Goal: Information Seeking & Learning: Learn about a topic

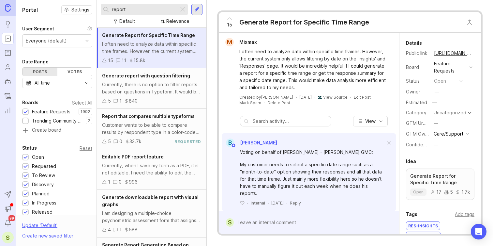
click at [336, 8] on div "15 Generate Report for Specific Time Range M Mixmax I often need to analyze dat…" at bounding box center [350, 123] width 287 height 246
click at [178, 128] on div "Customer wants to be able to compare results by respondent type in a color-code…" at bounding box center [151, 128] width 99 height 14
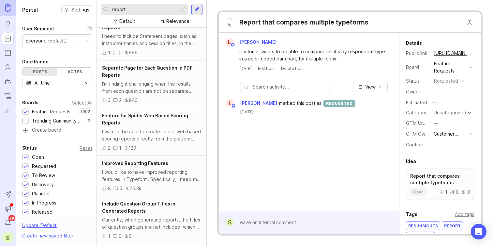
scroll to position [1261, 0]
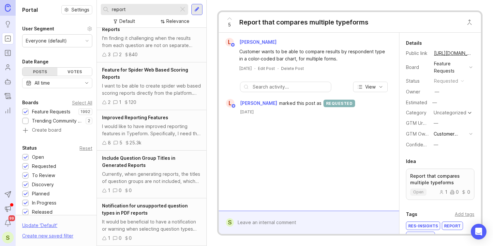
click at [164, 139] on div "8 5 25.3k" at bounding box center [151, 142] width 99 height 7
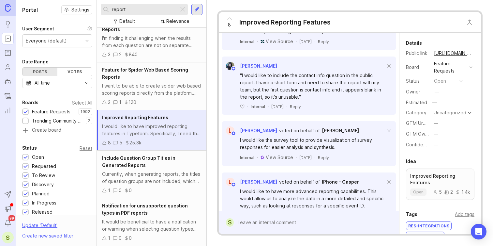
scroll to position [246, 0]
